Goal: Task Accomplishment & Management: Manage account settings

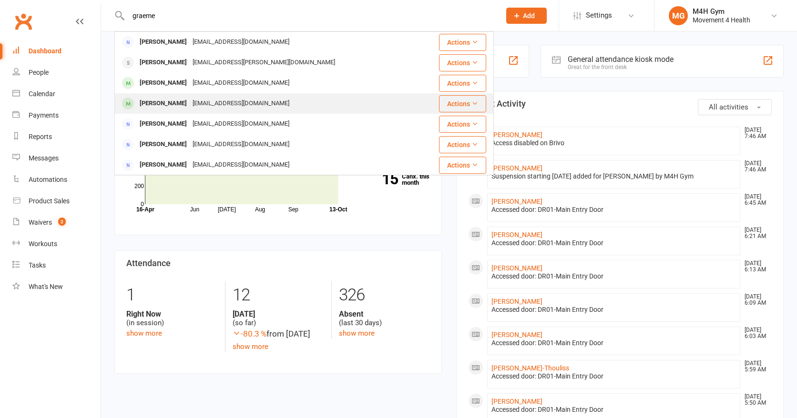
type input "graeme"
click at [168, 108] on div "[PERSON_NAME]" at bounding box center [163, 104] width 53 height 14
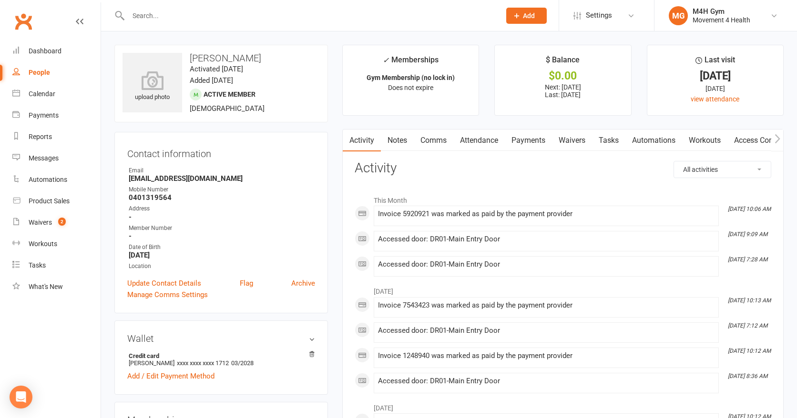
click at [44, 71] on div "People" at bounding box center [39, 73] width 21 height 8
select select "100"
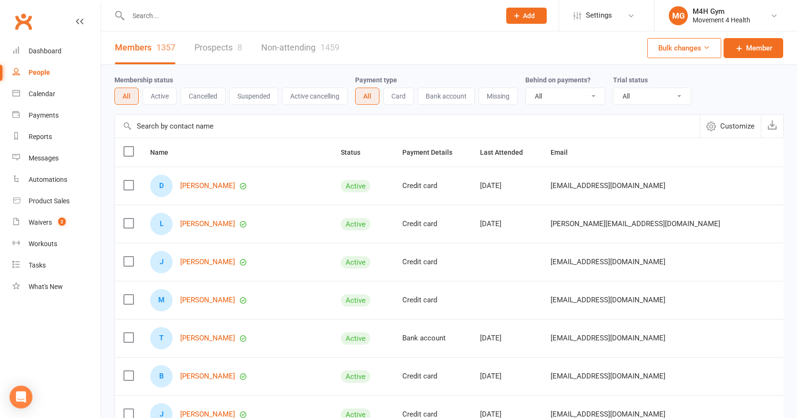
click at [149, 17] on input "text" at bounding box center [309, 15] width 368 height 13
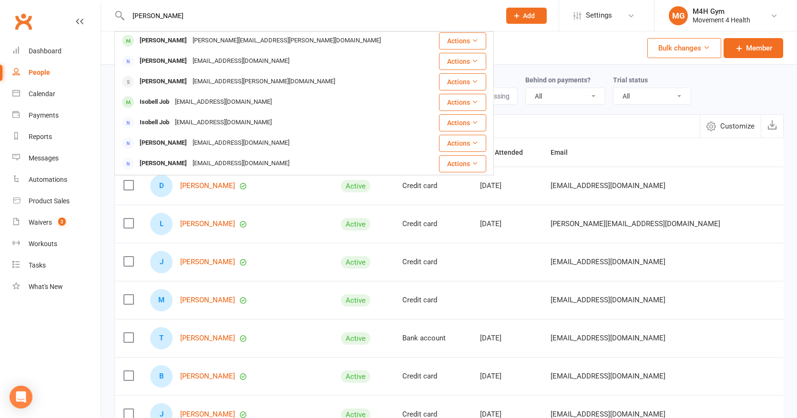
scroll to position [85, 0]
type input "[PERSON_NAME]"
click at [207, 39] on div "[PERSON_NAME][EMAIL_ADDRESS][PERSON_NAME][DOMAIN_NAME]" at bounding box center [287, 39] width 194 height 14
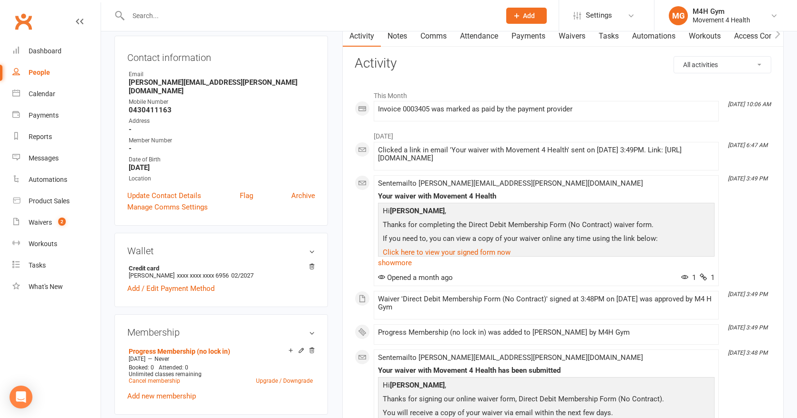
scroll to position [101, 0]
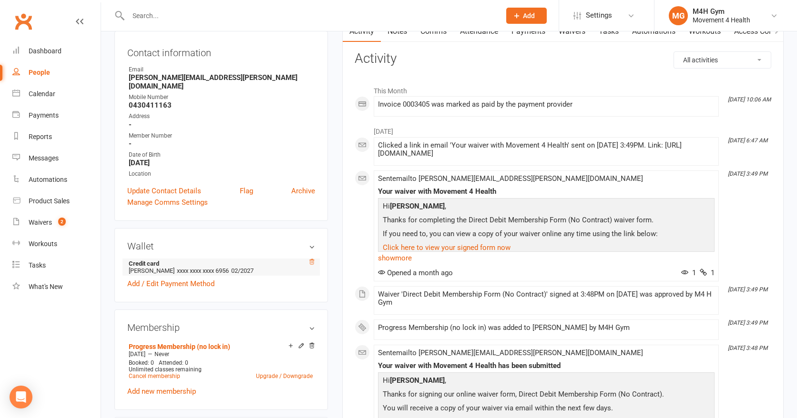
click at [312, 259] on icon at bounding box center [311, 262] width 7 height 7
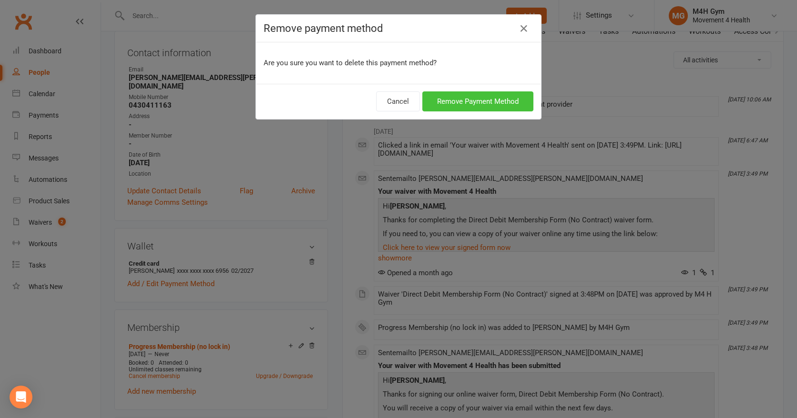
click at [470, 103] on button "Remove Payment Method" at bounding box center [477, 101] width 111 height 20
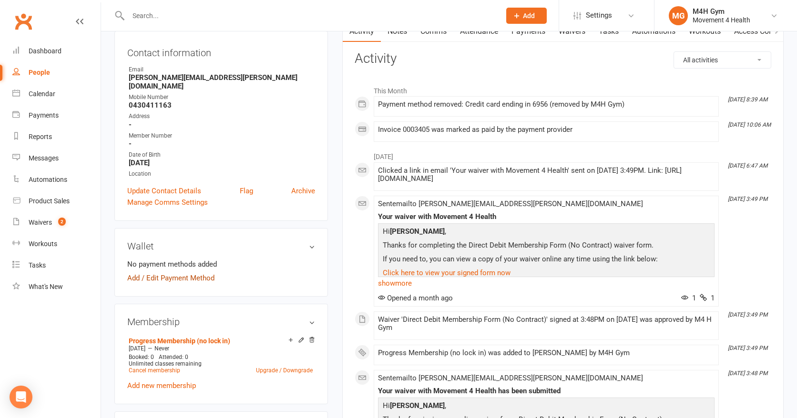
click at [204, 273] on link "Add / Edit Payment Method" at bounding box center [170, 278] width 87 height 11
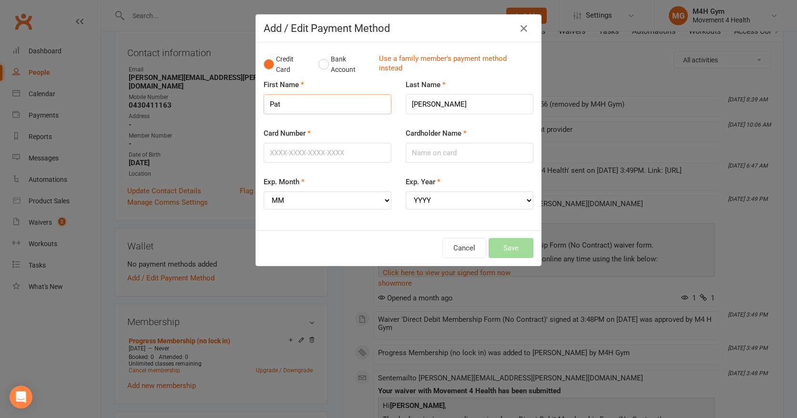
click at [285, 104] on input "Pat" at bounding box center [327, 104] width 128 height 20
type input "[PERSON_NAME]"
click at [282, 157] on input "Card Number" at bounding box center [327, 153] width 128 height 20
type input "[CREDIT_CARD_NUMBER]"
click at [419, 150] on input "Cardholder Name" at bounding box center [469, 153] width 128 height 20
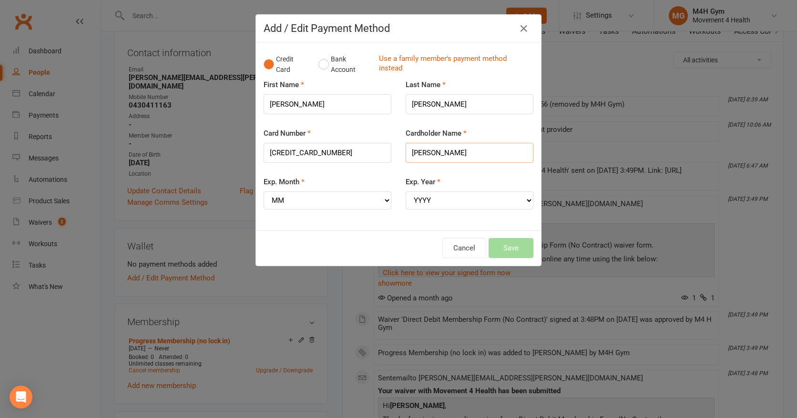
type input "[PERSON_NAME]"
click at [387, 201] on select "MM 01 02 03 04 05 06 07 08 09 10 11 12" at bounding box center [327, 201] width 128 height 18
select select "05"
click at [263, 192] on select "MM 01 02 03 04 05 06 07 08 09 10 11 12" at bounding box center [327, 201] width 128 height 18
click at [527, 200] on select "YYYY 2025 2026 2027 2028 2029 2030 2031 2032 2033 2034" at bounding box center [469, 201] width 128 height 18
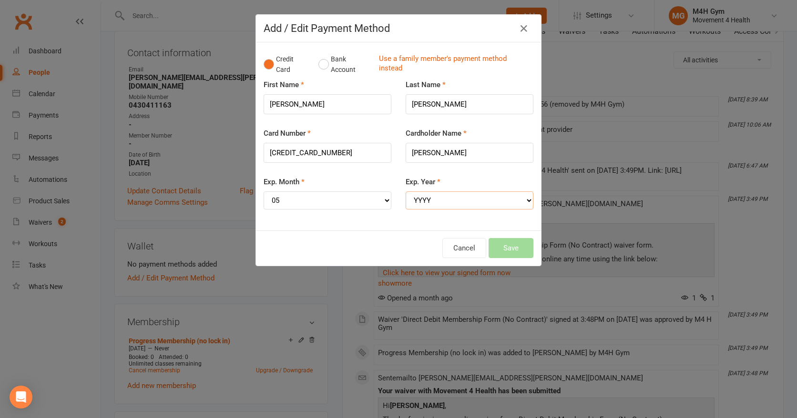
select select "2027"
click at [405, 192] on select "YYYY 2025 2026 2027 2028 2029 2030 2031 2032 2033 2034" at bounding box center [469, 201] width 128 height 18
click at [517, 247] on button "Save" at bounding box center [510, 248] width 45 height 20
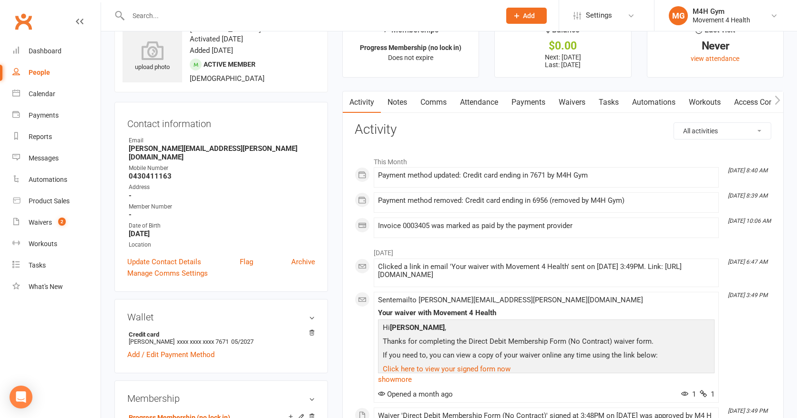
scroll to position [0, 0]
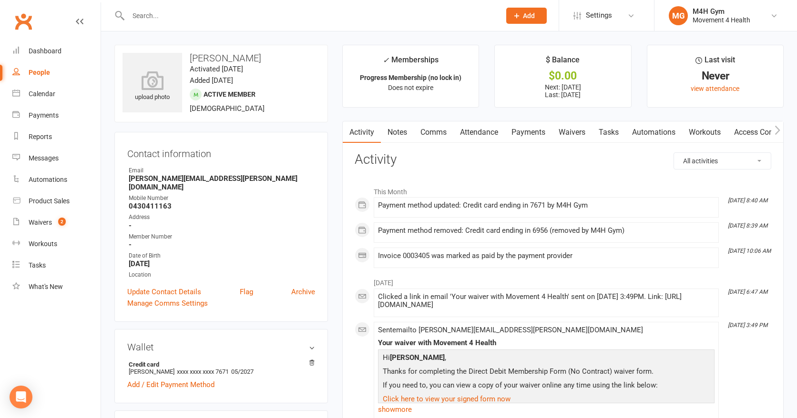
click at [162, 18] on input "text" at bounding box center [309, 15] width 368 height 13
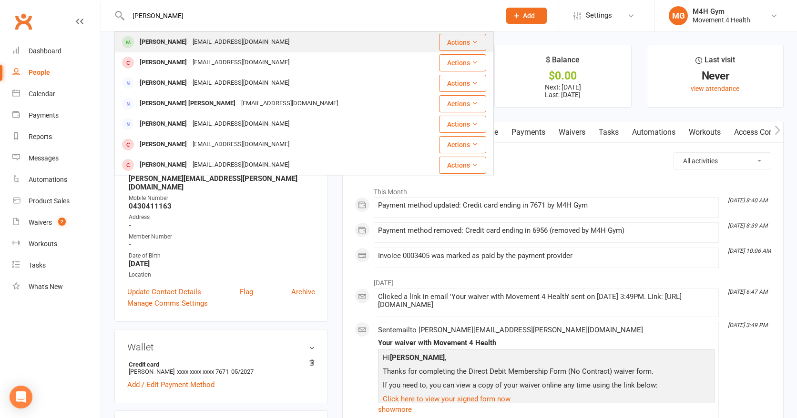
type input "[PERSON_NAME]"
click at [178, 39] on div "[PERSON_NAME]" at bounding box center [163, 42] width 53 height 14
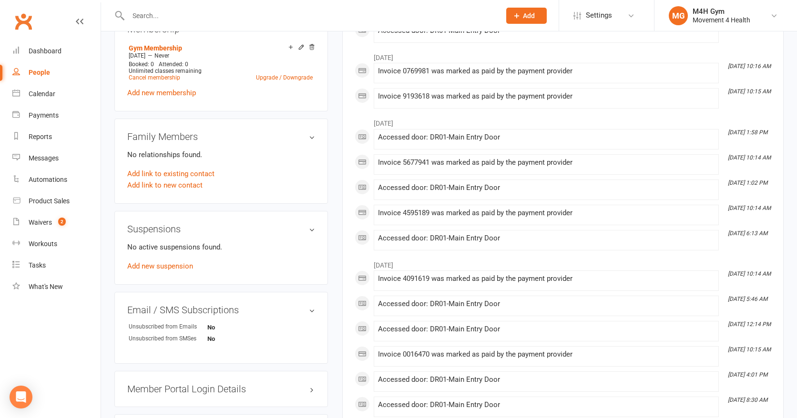
scroll to position [396, 0]
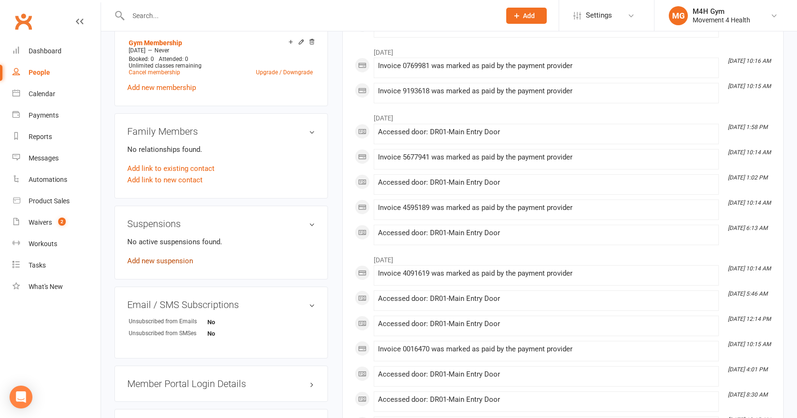
click at [188, 259] on link "Add new suspension" at bounding box center [160, 261] width 66 height 9
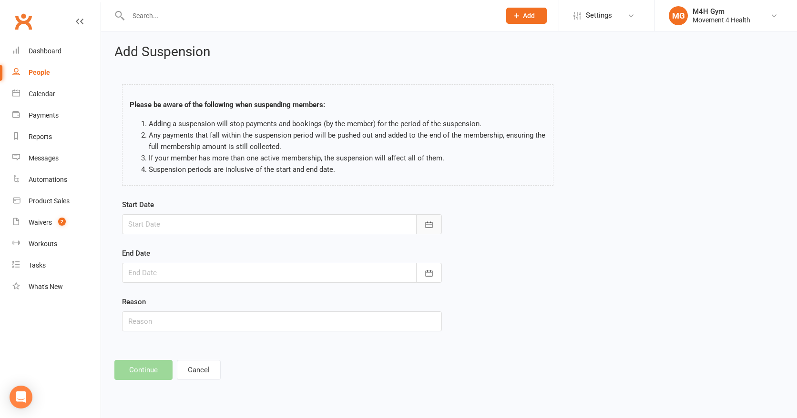
click at [425, 224] on icon "button" at bounding box center [429, 225] width 10 height 10
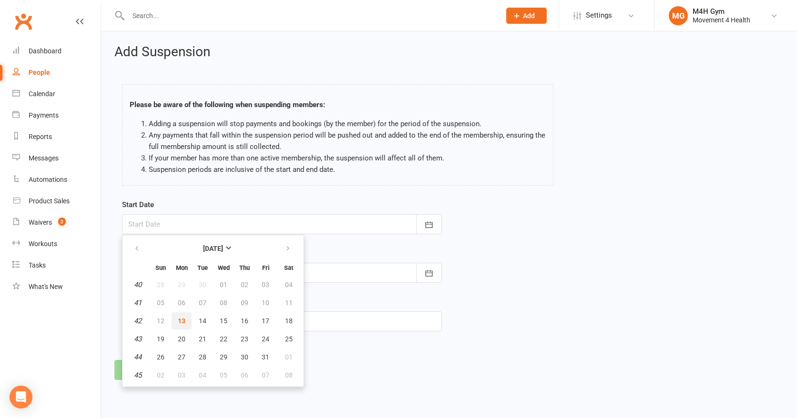
click at [181, 317] on span "13" at bounding box center [182, 321] width 8 height 8
type input "[DATE]"
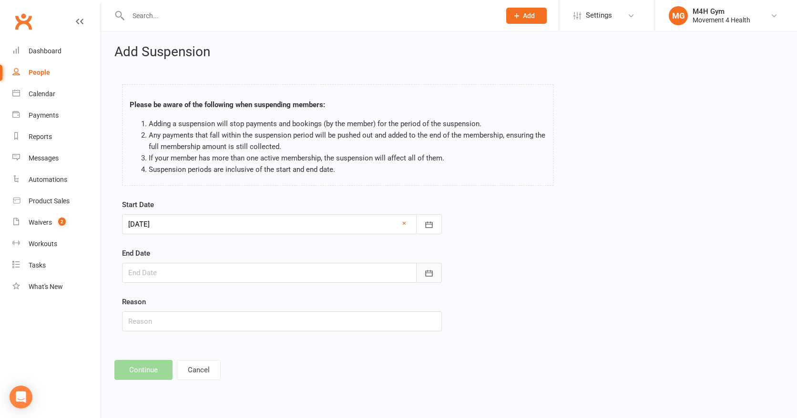
click at [426, 272] on icon "button" at bounding box center [429, 274] width 10 height 10
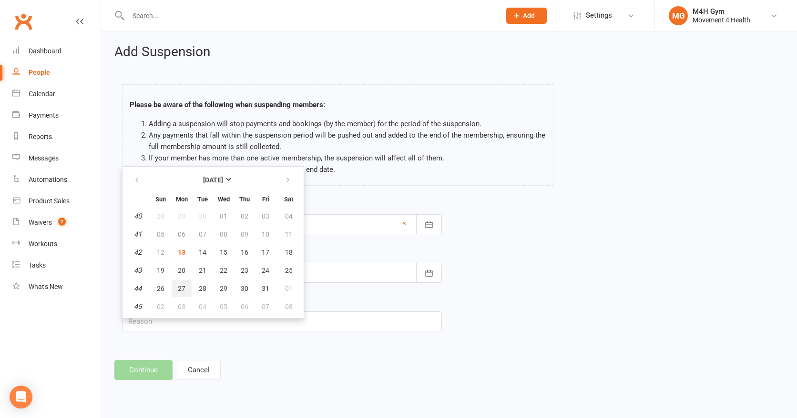
click at [183, 287] on span "27" at bounding box center [182, 289] width 8 height 8
type input "[DATE]"
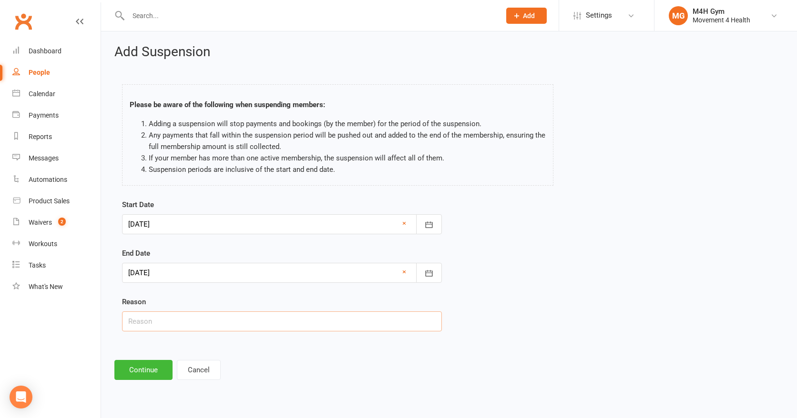
click at [138, 320] on input "text" at bounding box center [282, 322] width 320 height 20
type input "Medical- starts new meds"
click at [139, 369] on button "Continue" at bounding box center [143, 370] width 58 height 20
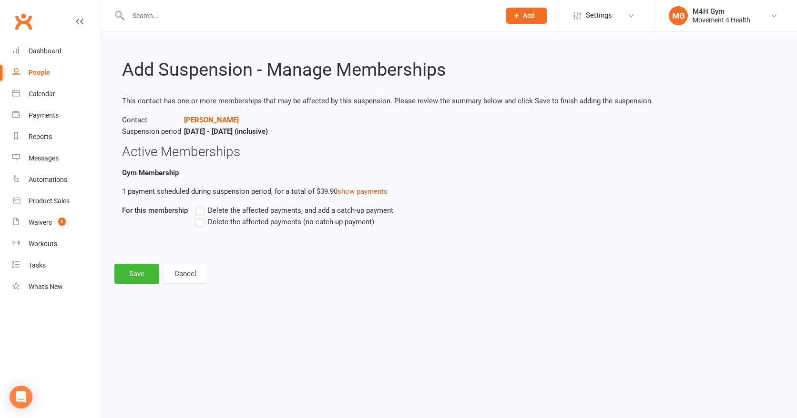
click at [202, 224] on label "Delete the affected payments (no catch-up payment)" at bounding box center [284, 221] width 179 height 11
click at [201, 216] on input "Delete the affected payments (no catch-up payment)" at bounding box center [198, 216] width 6 height 0
click at [128, 274] on button "Save" at bounding box center [136, 274] width 45 height 20
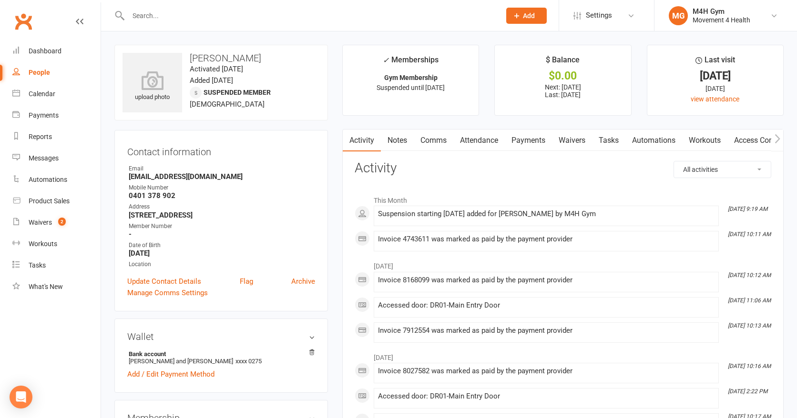
click at [162, 14] on input "text" at bounding box center [309, 15] width 368 height 13
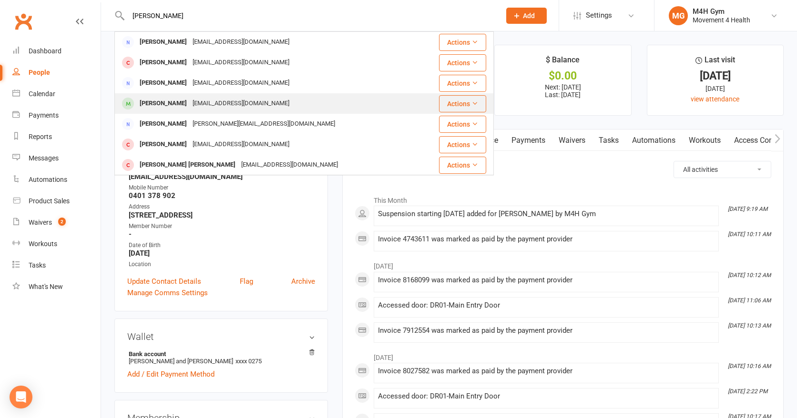
type input "[PERSON_NAME]"
click at [169, 101] on div "[PERSON_NAME]" at bounding box center [163, 104] width 53 height 14
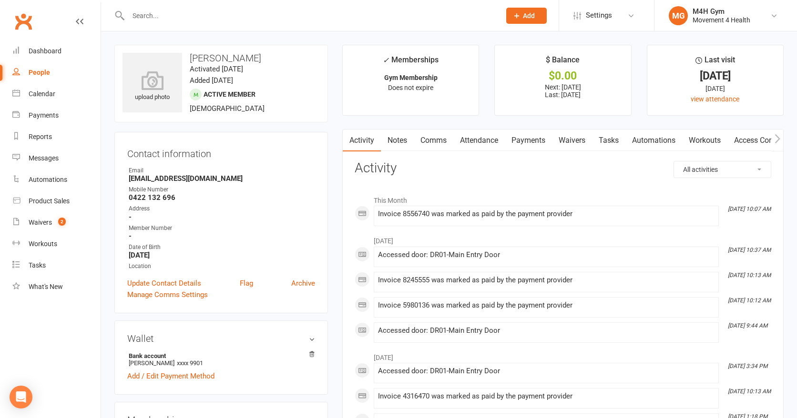
click at [523, 138] on link "Payments" at bounding box center [528, 141] width 47 height 22
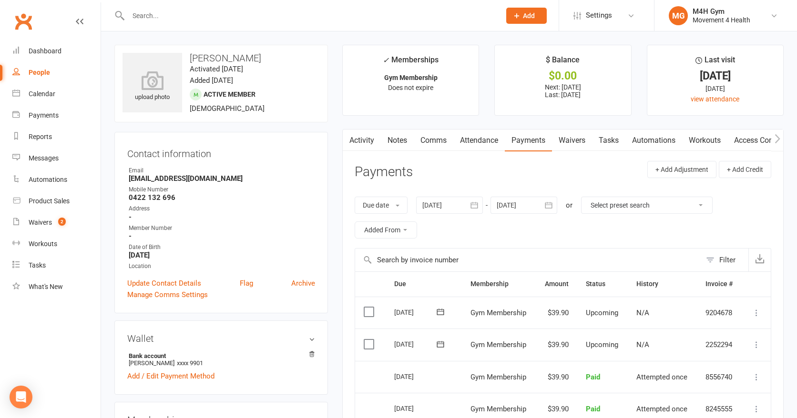
click at [162, 15] on input "text" at bounding box center [309, 15] width 368 height 13
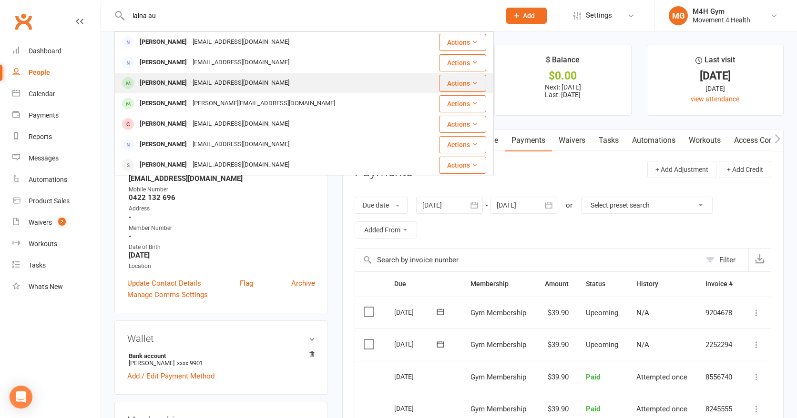
type input "iaina au"
click at [190, 82] on div "[EMAIL_ADDRESS][DOMAIN_NAME]" at bounding box center [241, 83] width 102 height 14
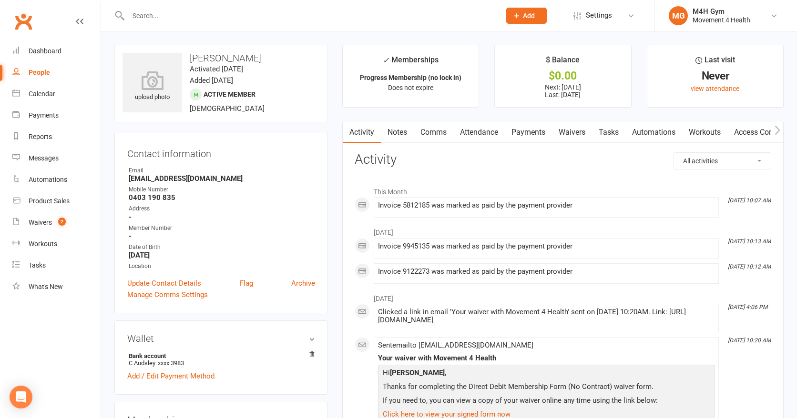
click at [169, 14] on input "text" at bounding box center [309, 15] width 368 height 13
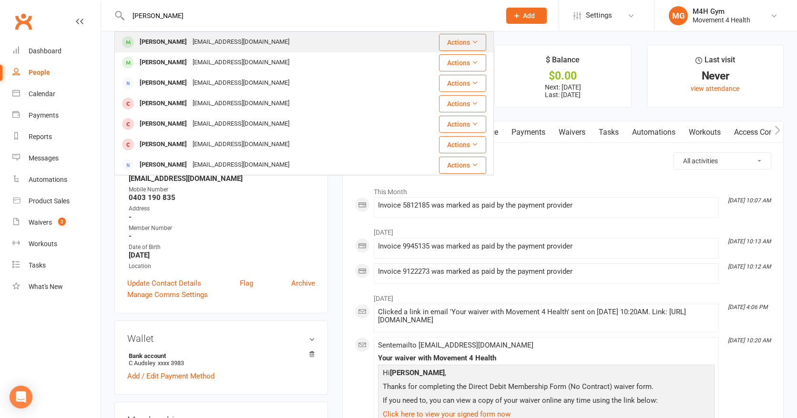
type input "[PERSON_NAME]"
click at [190, 42] on div "[EMAIL_ADDRESS][DOMAIN_NAME]" at bounding box center [241, 42] width 102 height 14
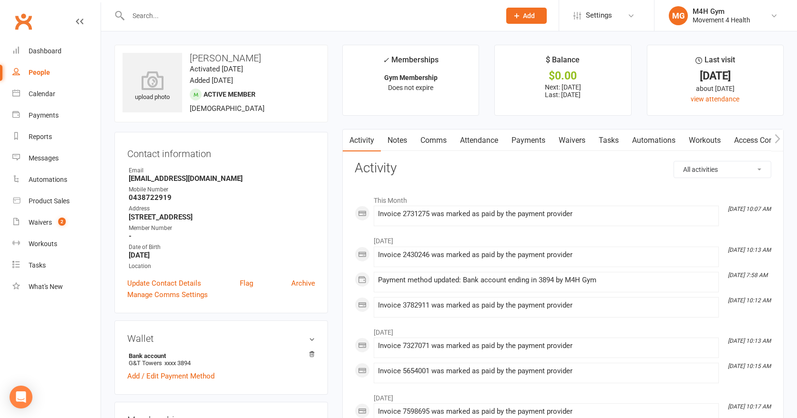
click at [531, 138] on link "Payments" at bounding box center [528, 141] width 47 height 22
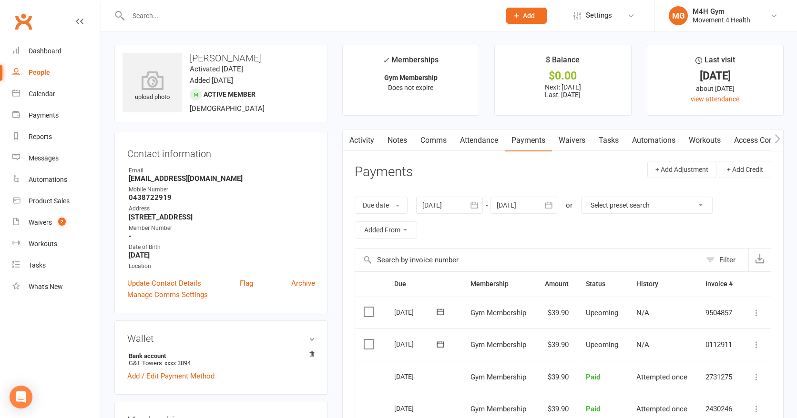
click at [477, 205] on icon "button" at bounding box center [473, 205] width 7 height 6
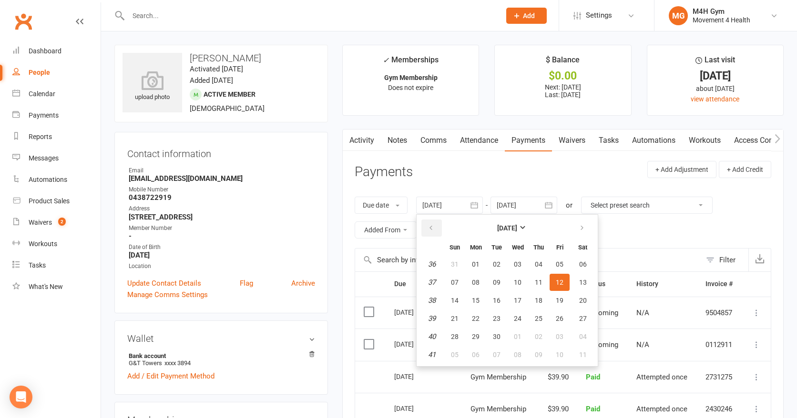
click at [431, 223] on button "button" at bounding box center [431, 228] width 20 height 17
click at [476, 262] on span "02" at bounding box center [476, 265] width 8 height 8
type input "[DATE]"
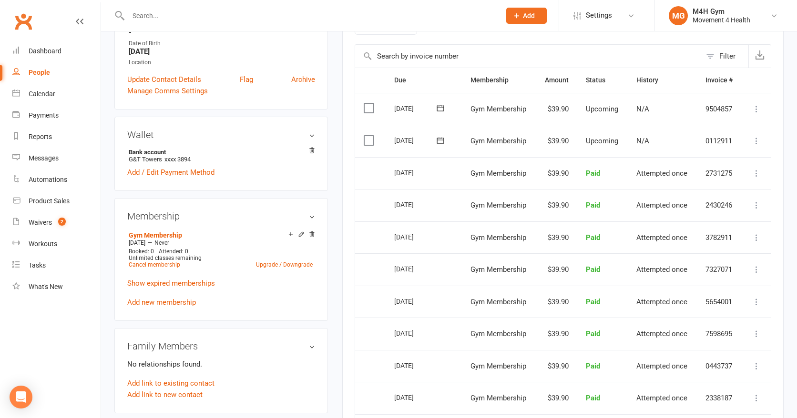
scroll to position [201, 0]
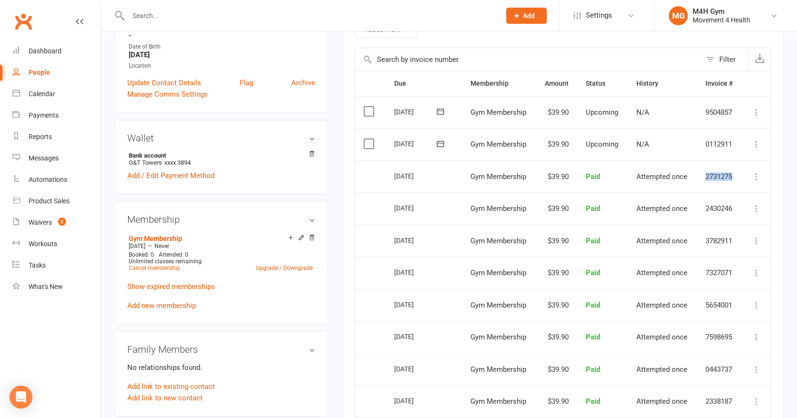
drag, startPoint x: 702, startPoint y: 172, endPoint x: 736, endPoint y: 177, distance: 34.7
click at [736, 177] on td "2731275" at bounding box center [719, 177] width 45 height 32
copy td "2731275"
click at [731, 206] on td "2430246" at bounding box center [719, 208] width 45 height 32
drag, startPoint x: 731, startPoint y: 206, endPoint x: 707, endPoint y: 208, distance: 24.8
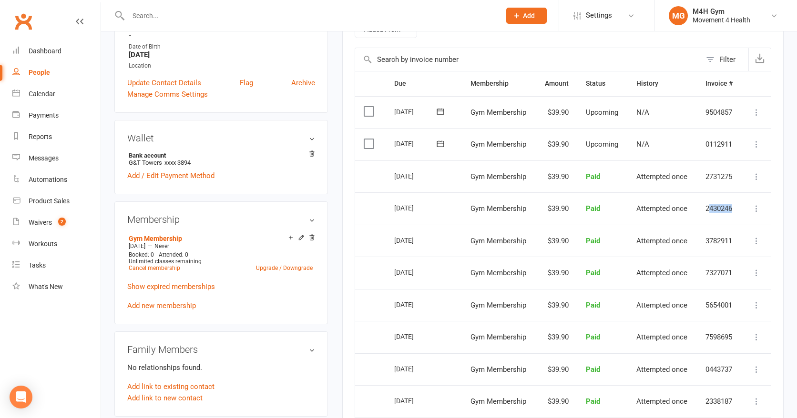
click at [707, 208] on td "2430246" at bounding box center [719, 208] width 45 height 32
click at [735, 213] on td "2430246" at bounding box center [719, 208] width 45 height 32
drag, startPoint x: 734, startPoint y: 210, endPoint x: 702, endPoint y: 210, distance: 31.9
click at [702, 210] on td "2430246" at bounding box center [719, 208] width 45 height 32
copy td "2430246"
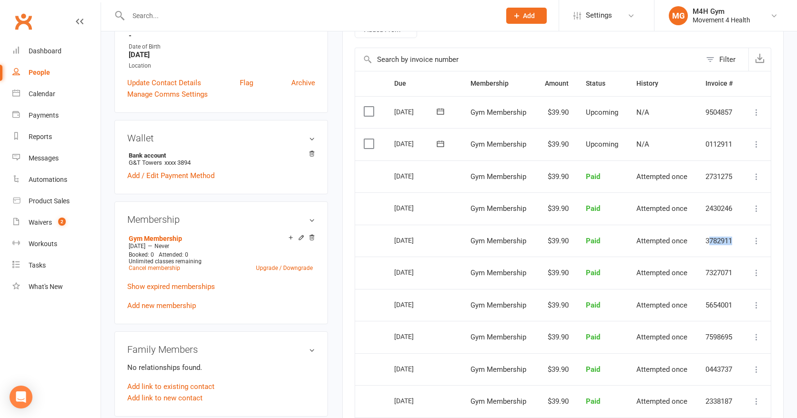
drag, startPoint x: 706, startPoint y: 242, endPoint x: 734, endPoint y: 240, distance: 27.7
click at [734, 240] on td "3782911" at bounding box center [719, 241] width 45 height 32
click at [700, 241] on td "3782911" at bounding box center [719, 241] width 45 height 32
drag, startPoint x: 700, startPoint y: 241, endPoint x: 718, endPoint y: 242, distance: 18.2
click at [718, 242] on td "3782911" at bounding box center [719, 241] width 45 height 32
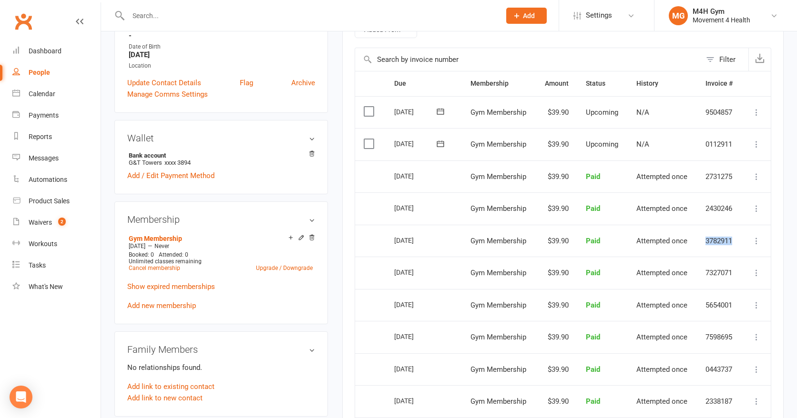
copy td "3782911"
click at [702, 272] on td "7327071" at bounding box center [719, 273] width 45 height 32
drag, startPoint x: 702, startPoint y: 271, endPoint x: 736, endPoint y: 275, distance: 34.0
click at [736, 275] on td "7327071" at bounding box center [719, 273] width 45 height 32
copy td "7327071"
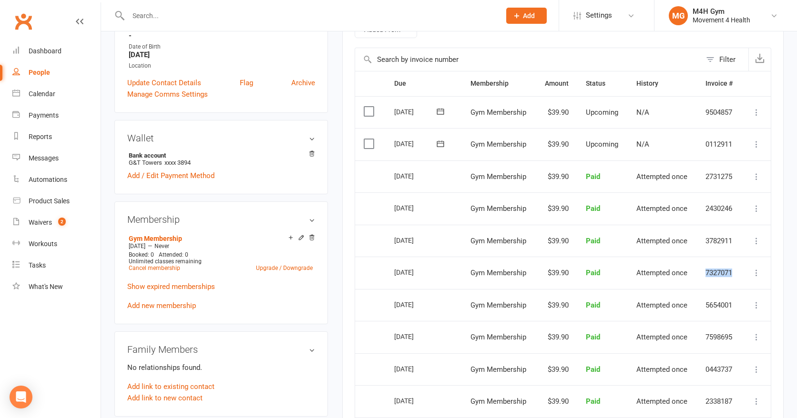
click at [703, 304] on td "5654001" at bounding box center [719, 305] width 45 height 32
drag, startPoint x: 703, startPoint y: 304, endPoint x: 735, endPoint y: 307, distance: 32.1
click at [735, 307] on td "5654001" at bounding box center [719, 305] width 45 height 32
copy td "5654001"
click at [705, 335] on td "7598695" at bounding box center [719, 337] width 45 height 32
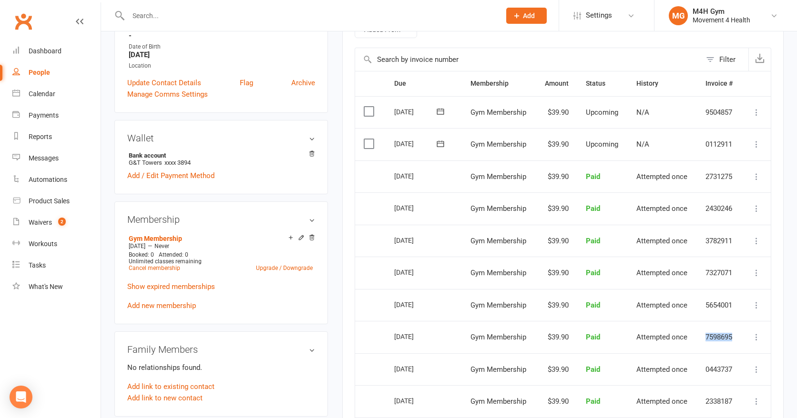
drag, startPoint x: 705, startPoint y: 335, endPoint x: 722, endPoint y: 337, distance: 17.3
click at [722, 337] on td "7598695" at bounding box center [719, 337] width 45 height 32
copy td "7598695"
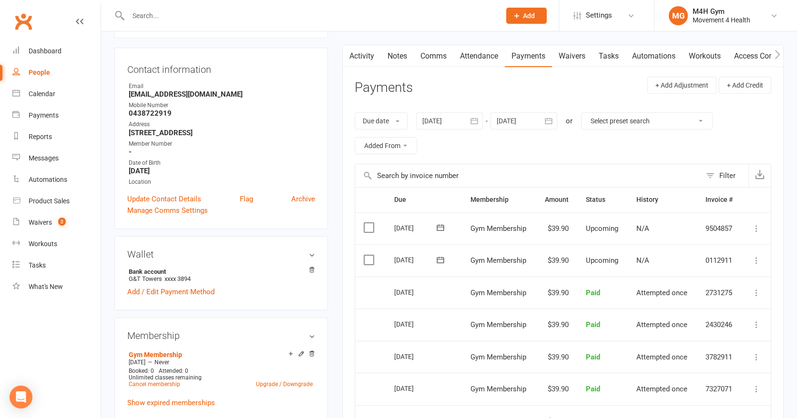
scroll to position [0, 0]
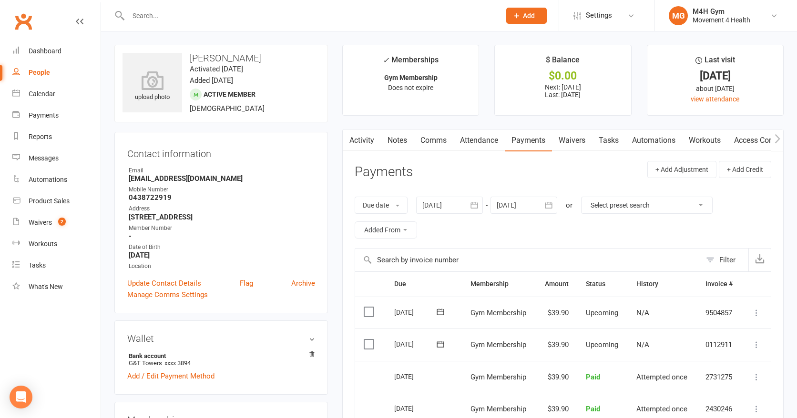
drag, startPoint x: 269, startPoint y: 216, endPoint x: 125, endPoint y: 218, distance: 143.9
click at [125, 218] on div "Contact information Owner Email [EMAIL_ADDRESS][DOMAIN_NAME] Mobile Number [PHO…" at bounding box center [220, 223] width 213 height 182
copy strong "[STREET_ADDRESS]"
drag, startPoint x: 185, startPoint y: 253, endPoint x: 125, endPoint y: 256, distance: 60.6
click at [125, 256] on div "Contact information Owner Email [EMAIL_ADDRESS][DOMAIN_NAME] Mobile Number [PHO…" at bounding box center [220, 223] width 213 height 182
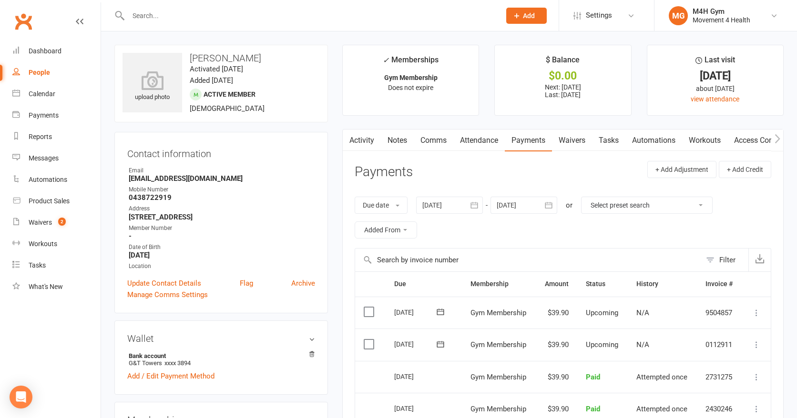
copy strong "[DATE]"
